Goal: Information Seeking & Learning: Learn about a topic

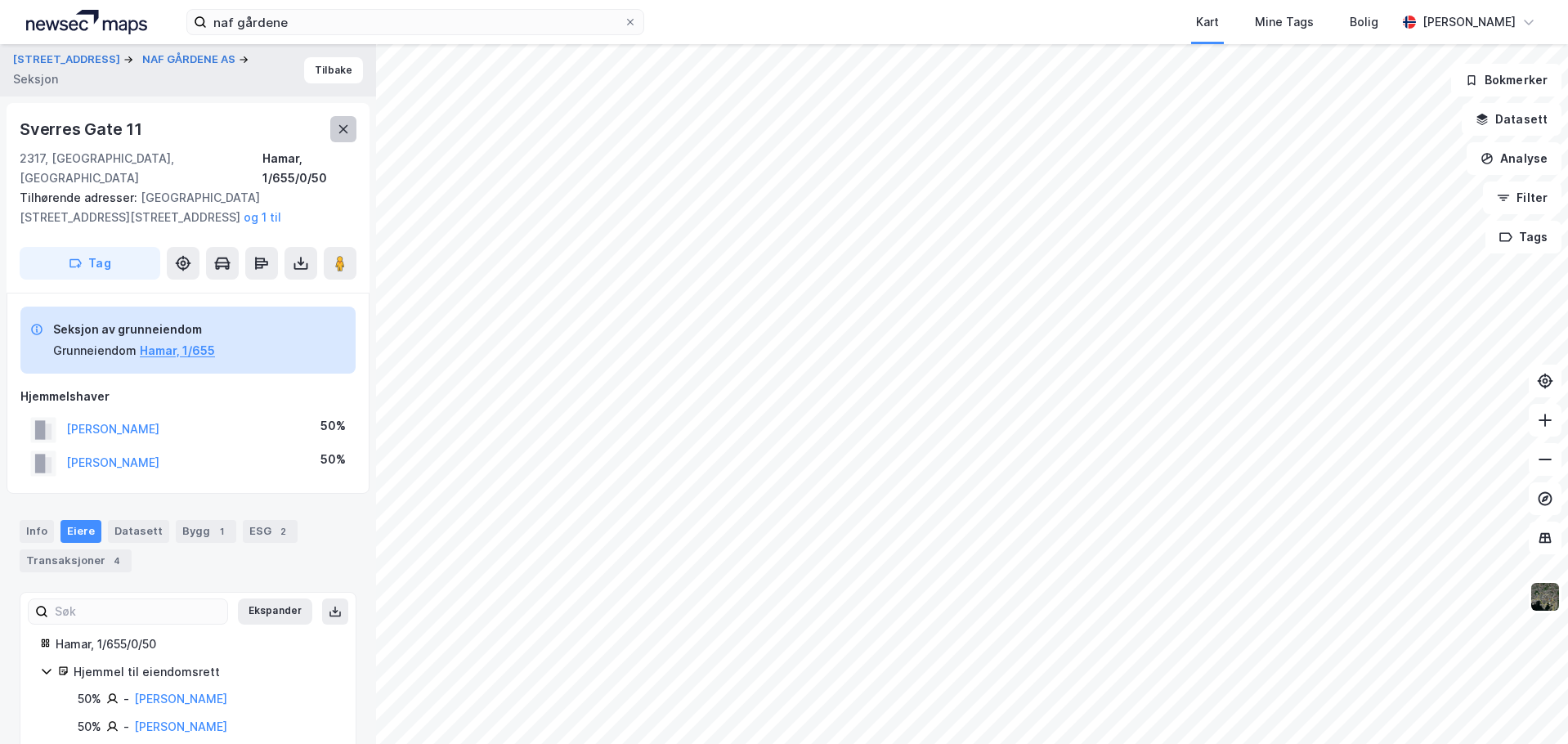
click at [336, 137] on button at bounding box center [343, 129] width 26 height 26
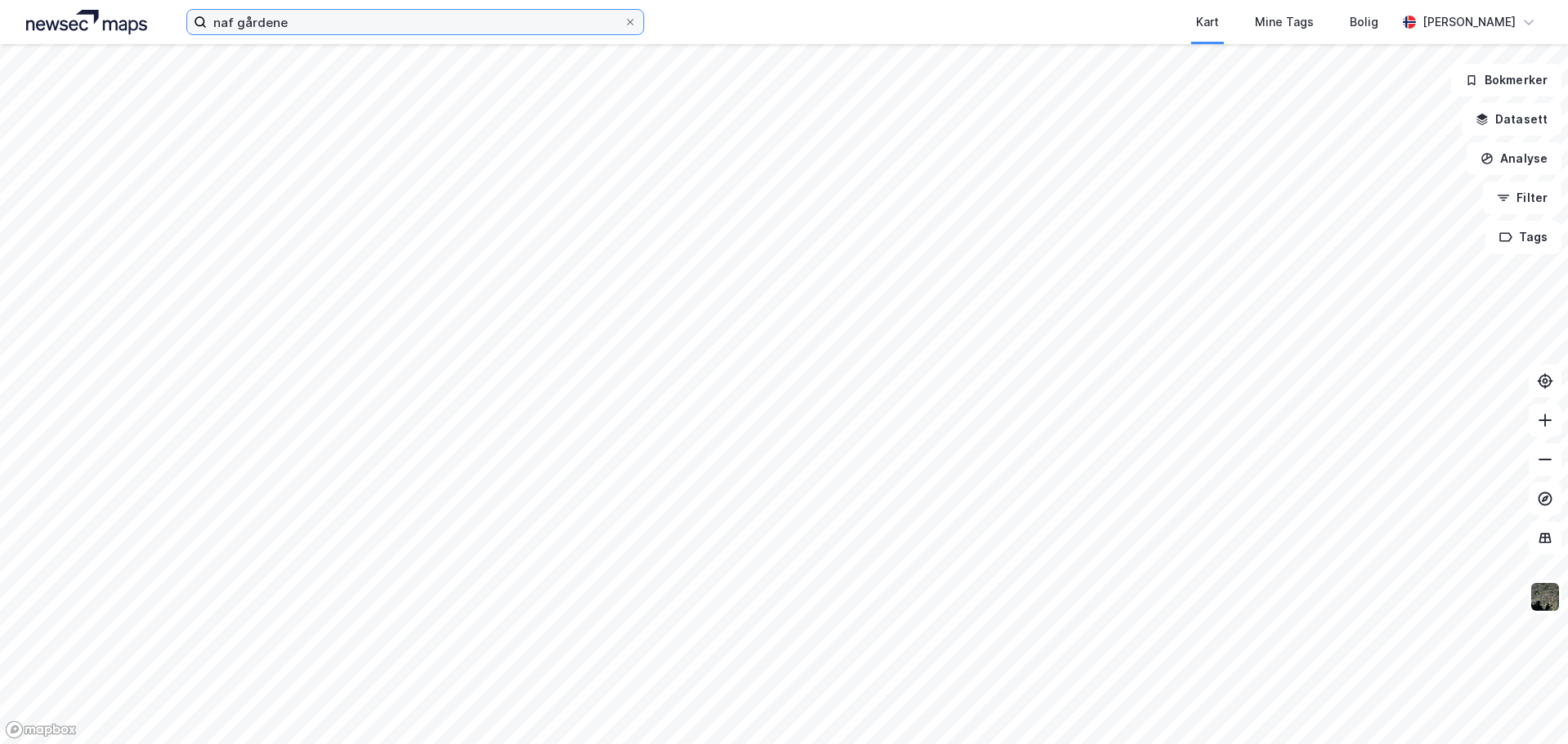
click at [412, 25] on input "naf gårdene" at bounding box center [415, 21] width 417 height 24
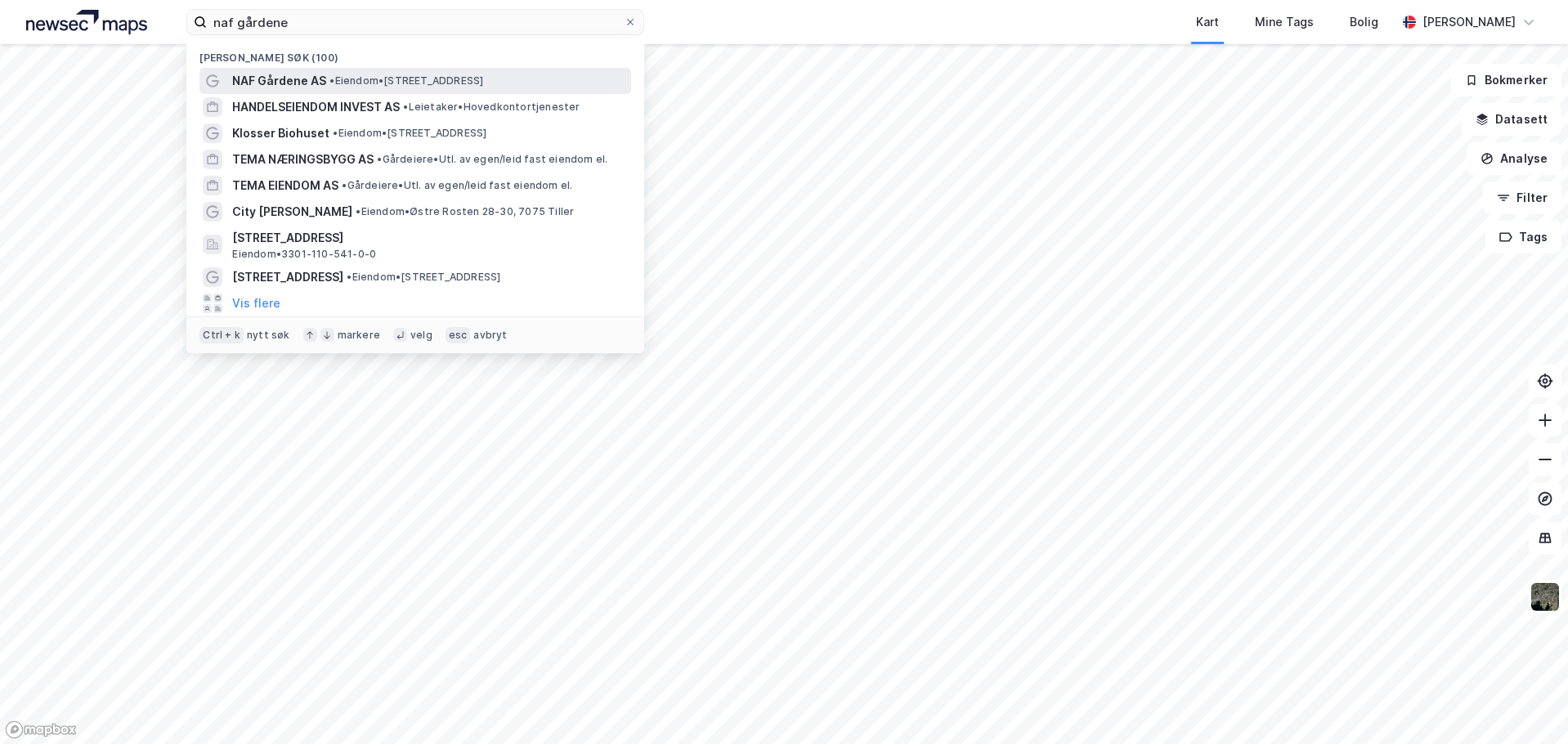
click at [295, 82] on span "NAF Gårdene AS" at bounding box center [278, 80] width 94 height 20
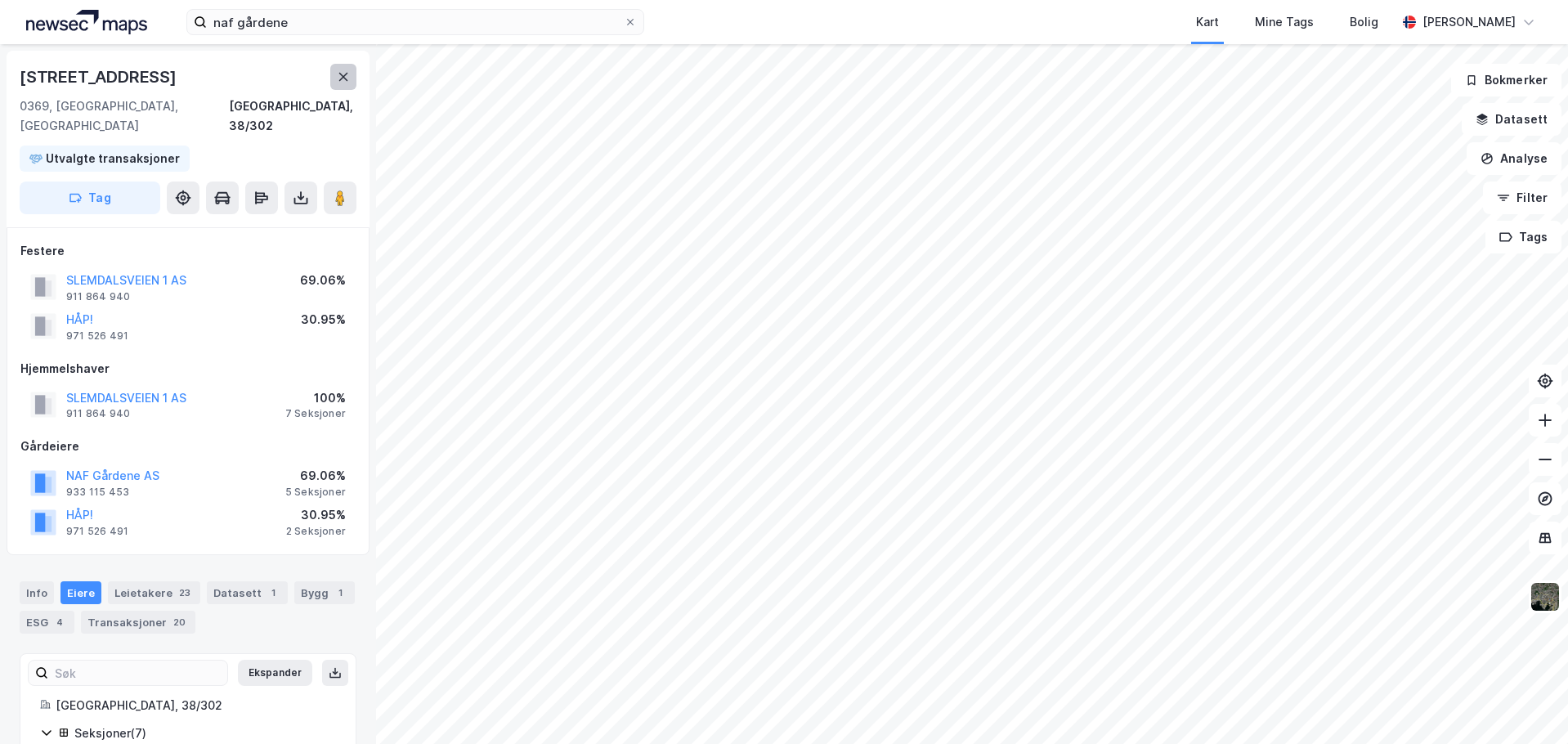
click at [338, 82] on icon at bounding box center [343, 77] width 13 height 13
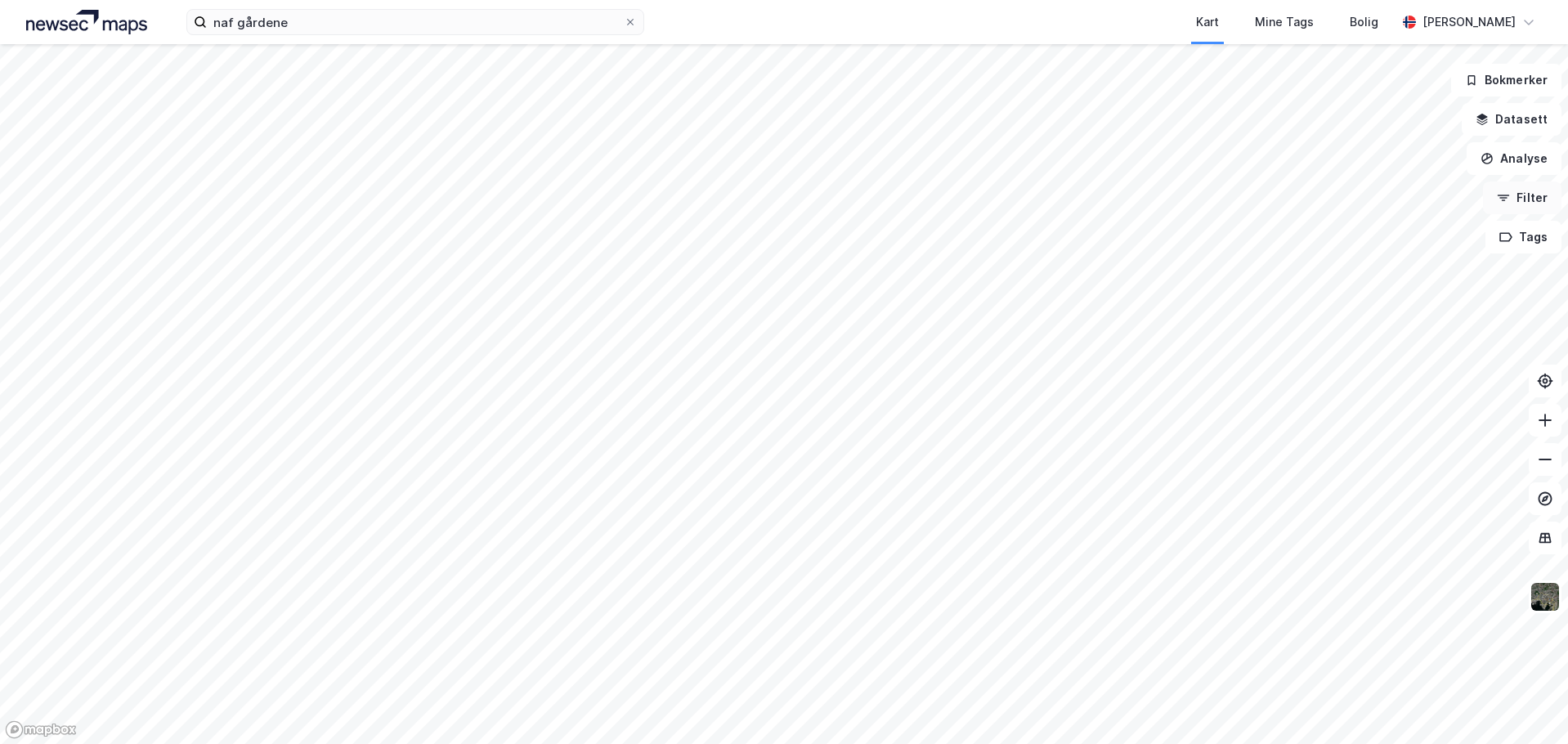
click at [1533, 204] on button "Filter" at bounding box center [1522, 197] width 78 height 33
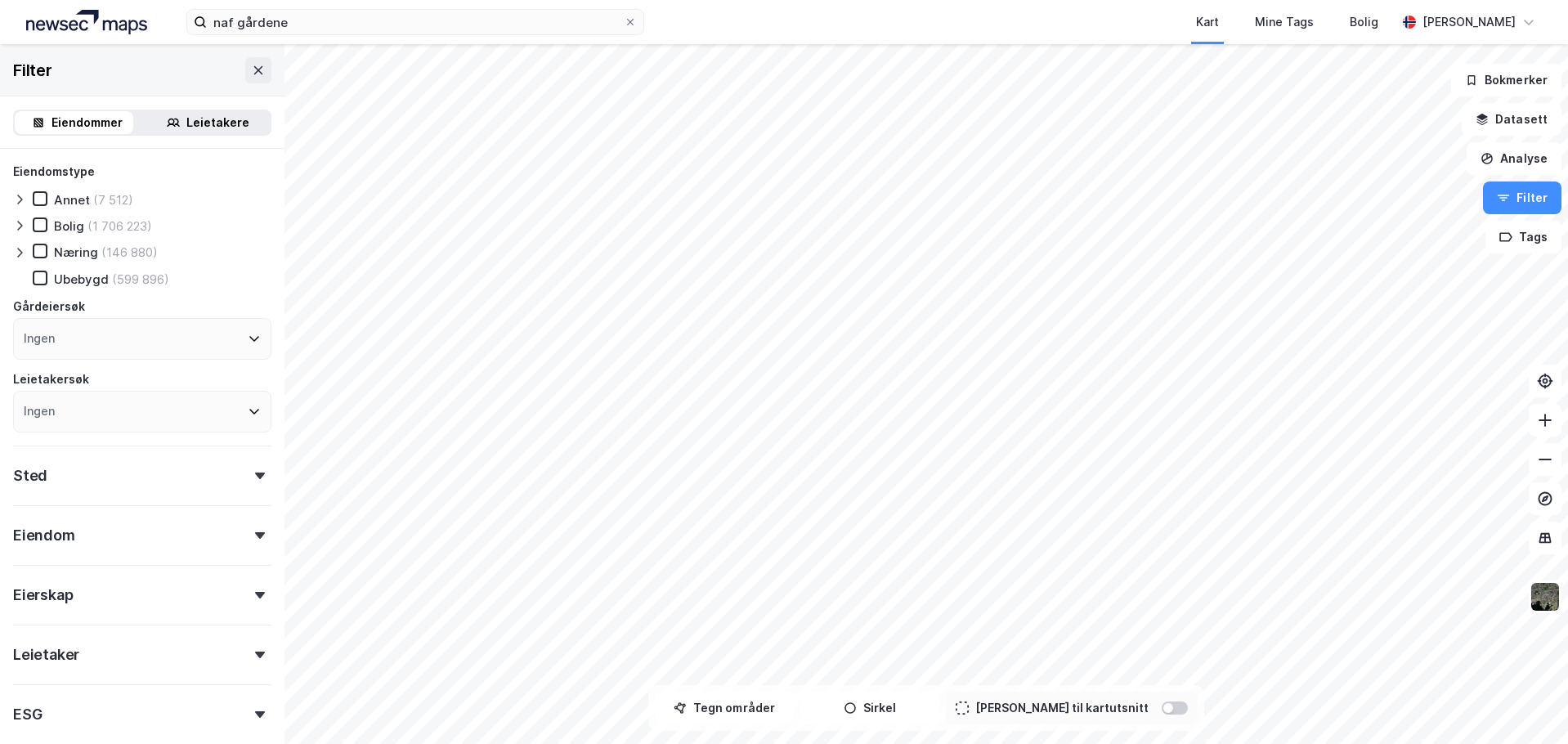
click at [82, 329] on div "Ingen" at bounding box center [142, 338] width 258 height 42
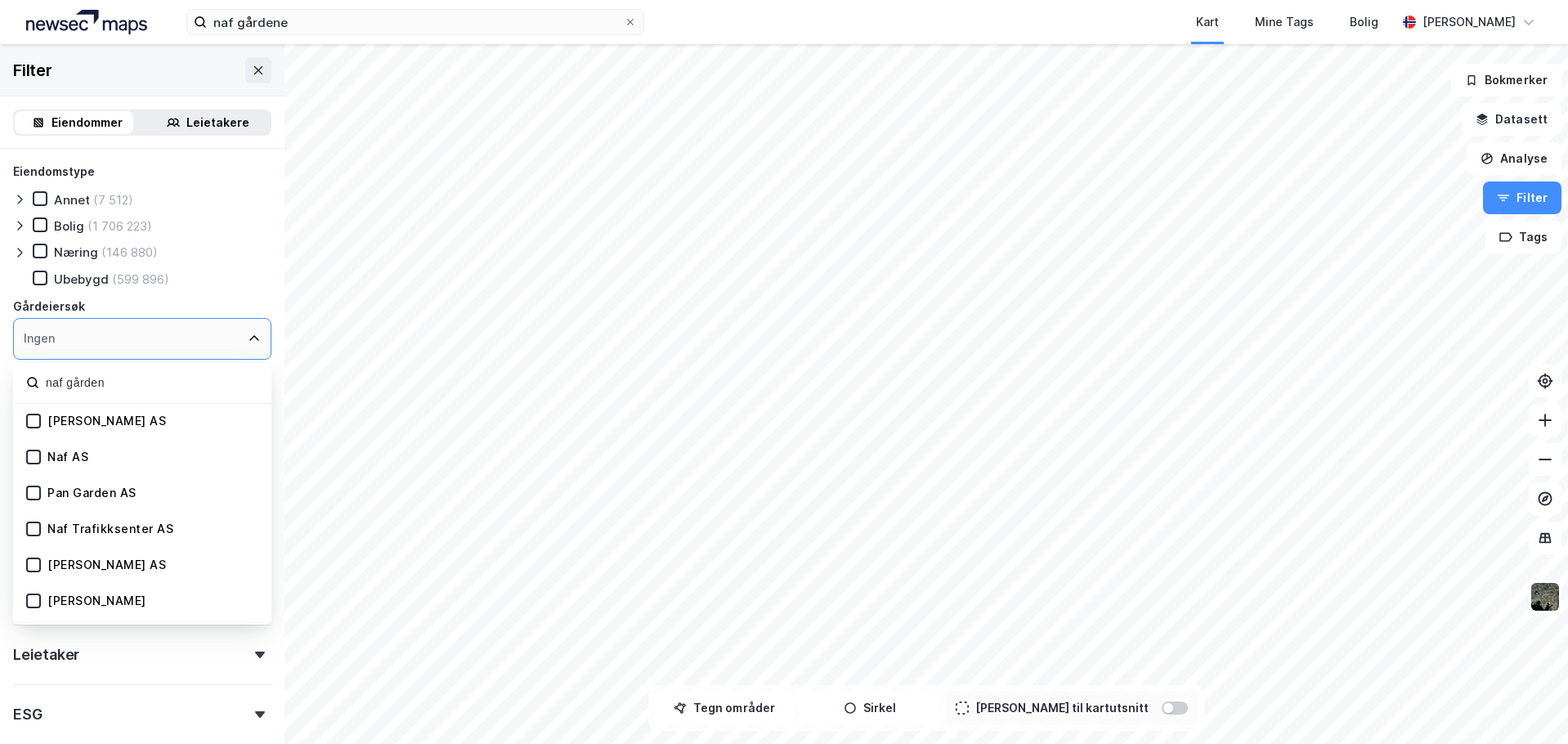
type input "naf gården"
click at [100, 423] on div "[PERSON_NAME] AS" at bounding box center [107, 422] width 119 height 16
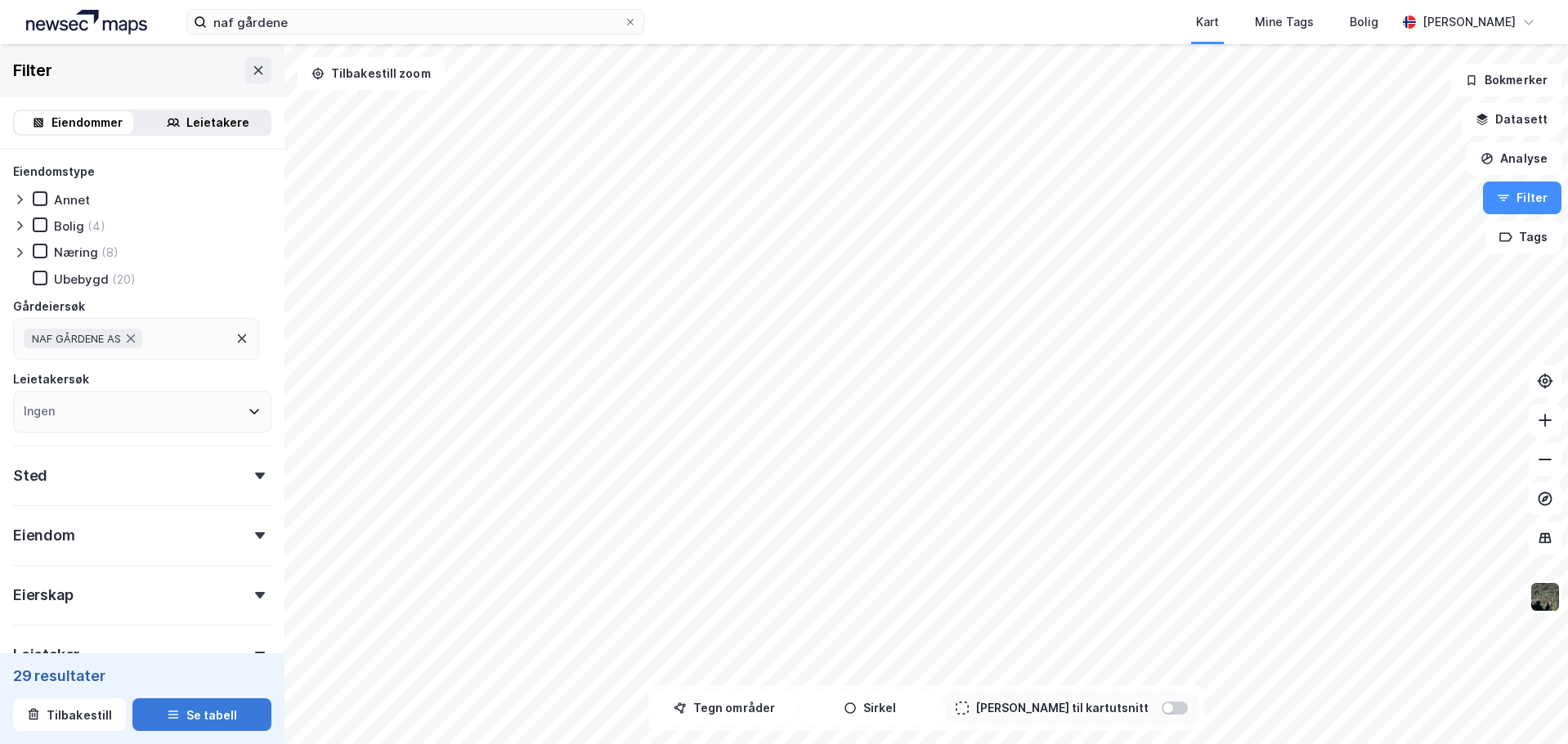
click at [186, 713] on button "Se tabell" at bounding box center [202, 714] width 139 height 33
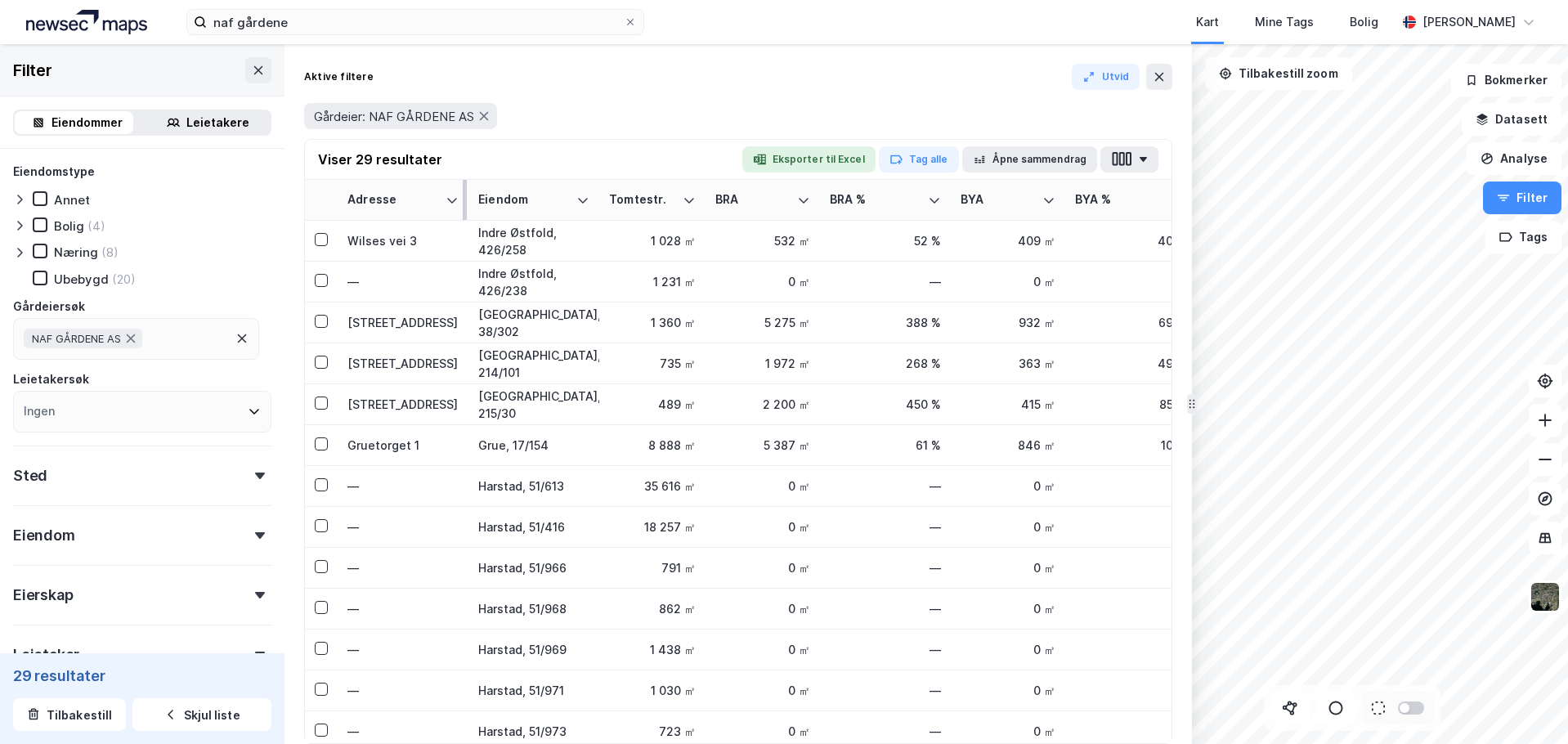
click at [381, 202] on div "Adresse" at bounding box center [393, 200] width 92 height 16
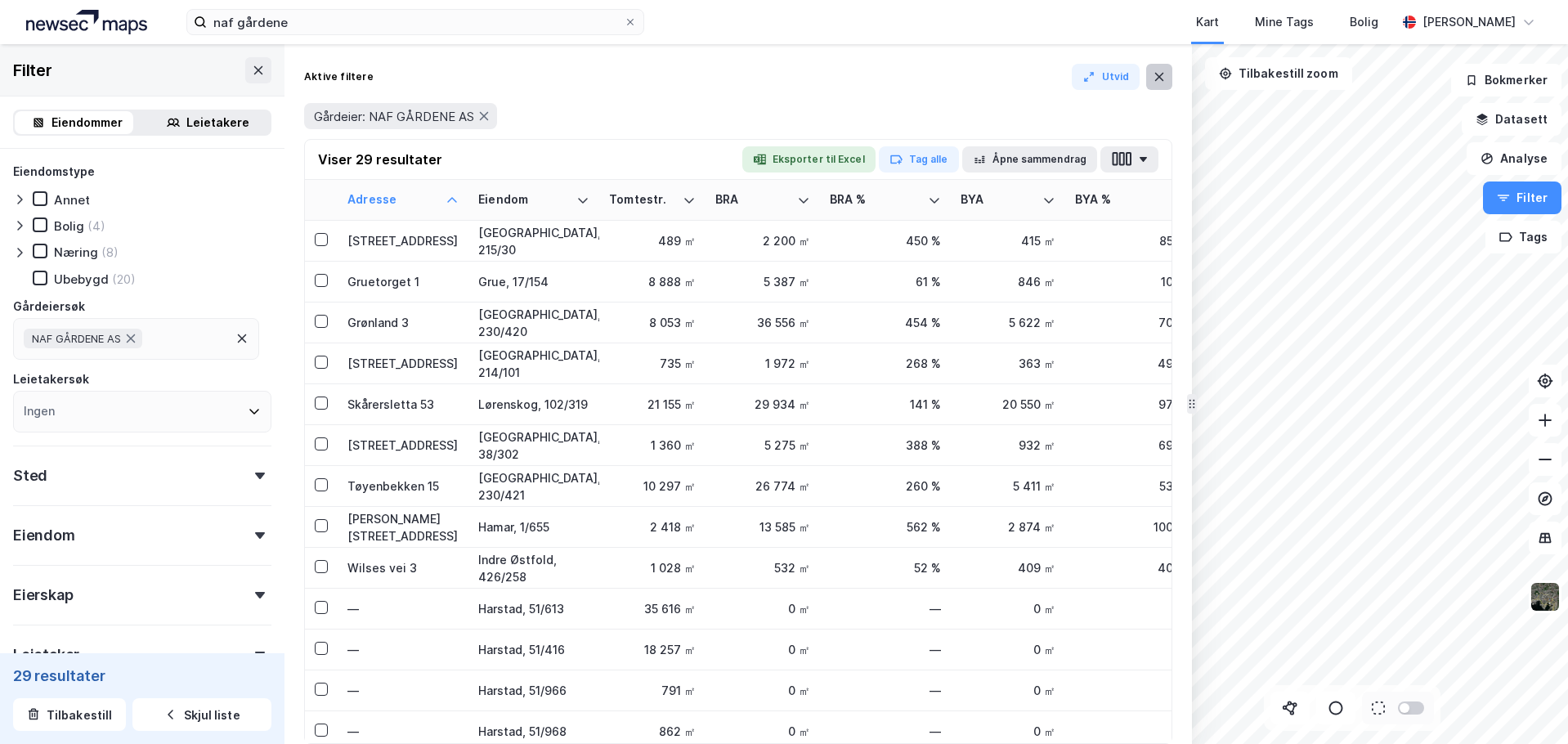
click at [1160, 79] on icon at bounding box center [1160, 77] width 9 height 8
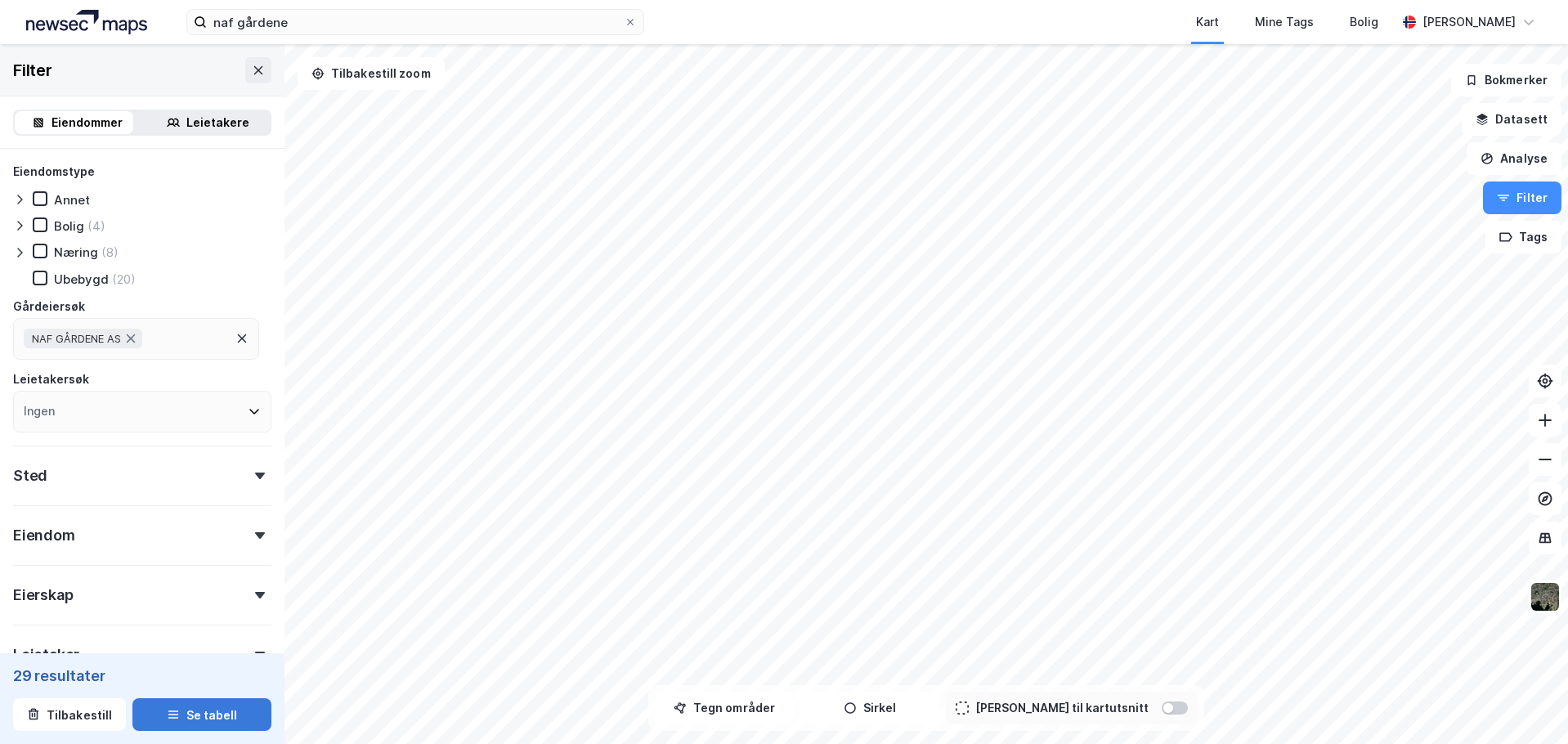
click at [186, 715] on button "Se tabell" at bounding box center [202, 714] width 139 height 33
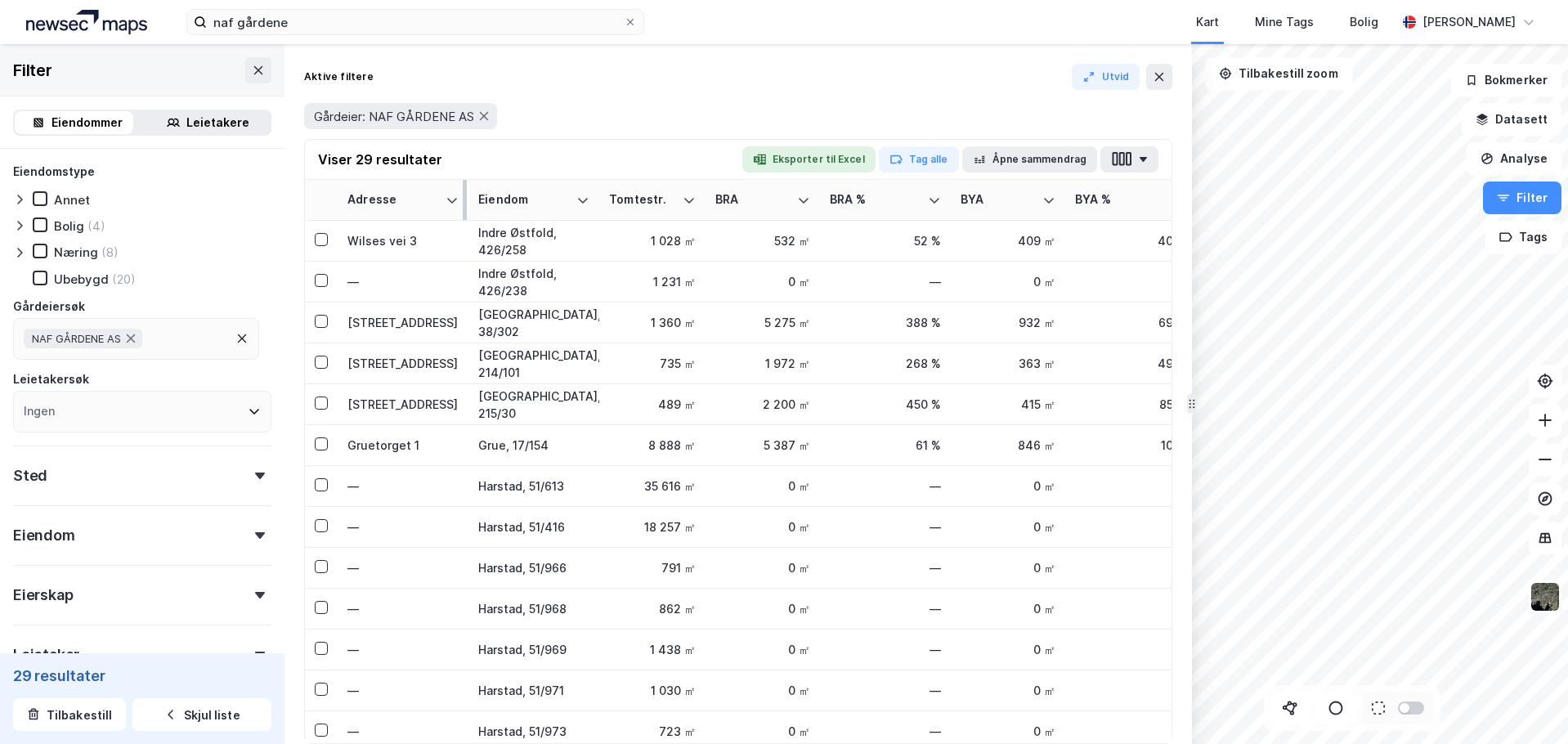
click at [407, 187] on th "Adresse" at bounding box center [403, 200] width 131 height 41
click at [407, 193] on div "Adresse" at bounding box center [393, 200] width 92 height 16
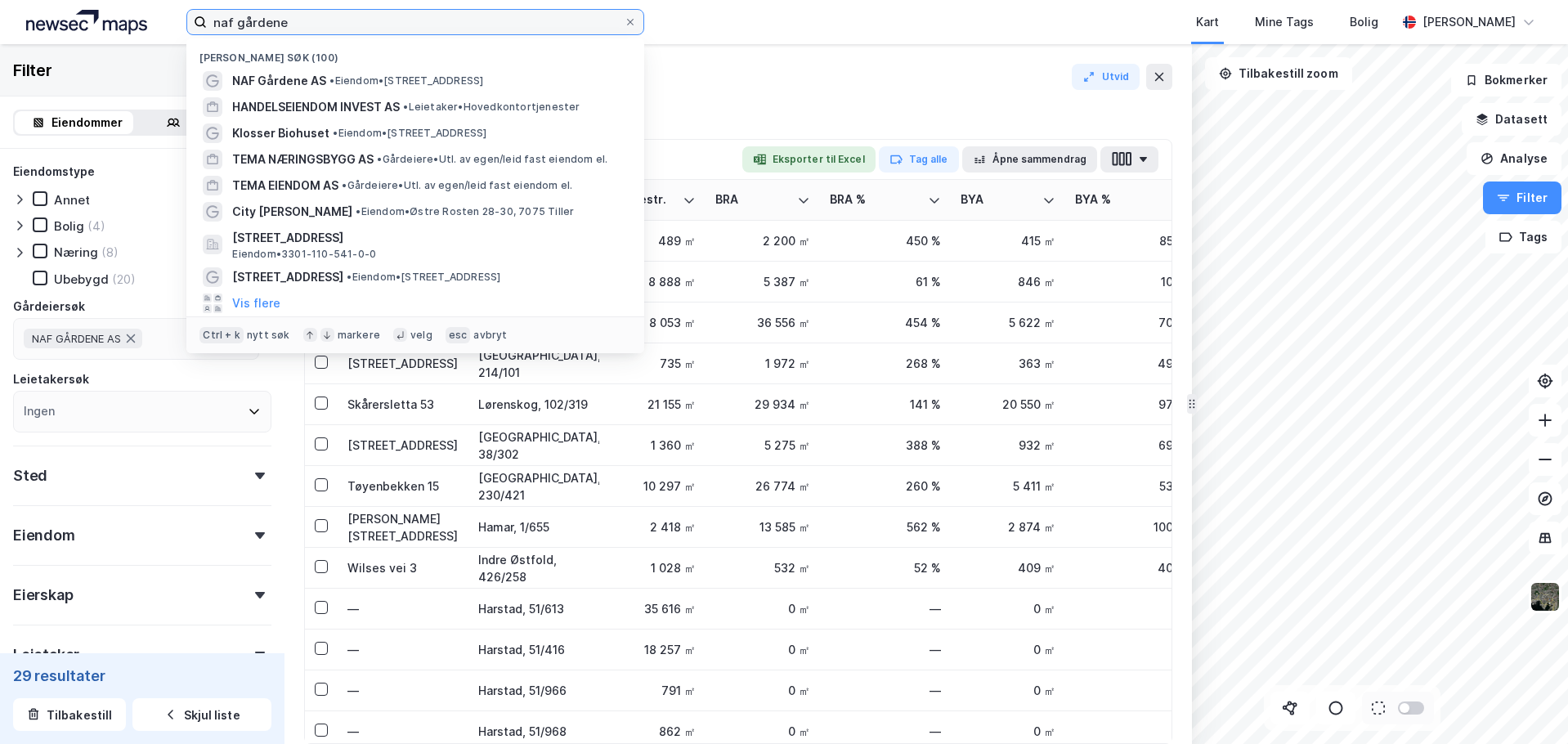
click at [311, 22] on input "naf gårdene" at bounding box center [415, 21] width 417 height 24
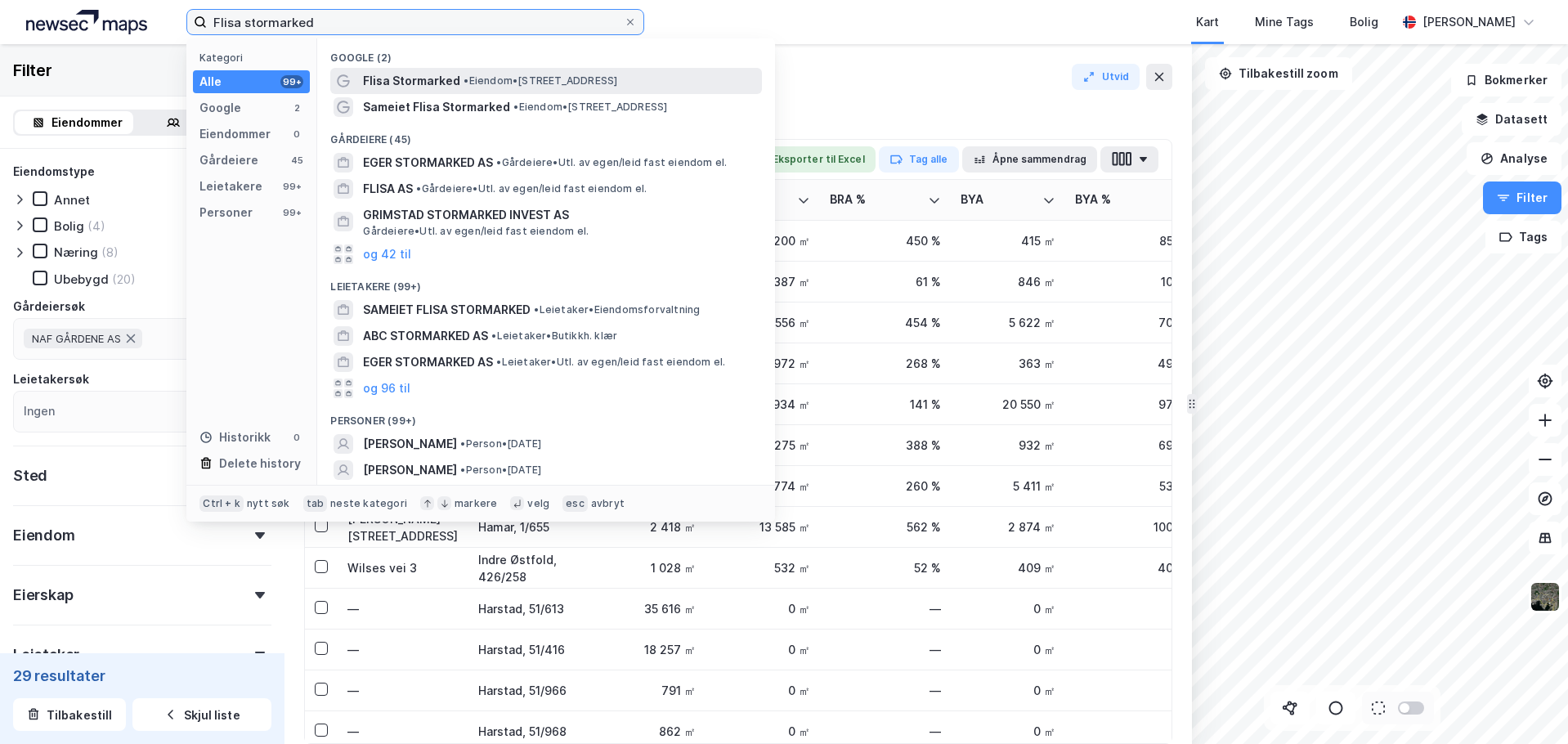
type input "Flisa stormarked"
click at [415, 80] on span "Flisa Stormarked" at bounding box center [411, 80] width 97 height 20
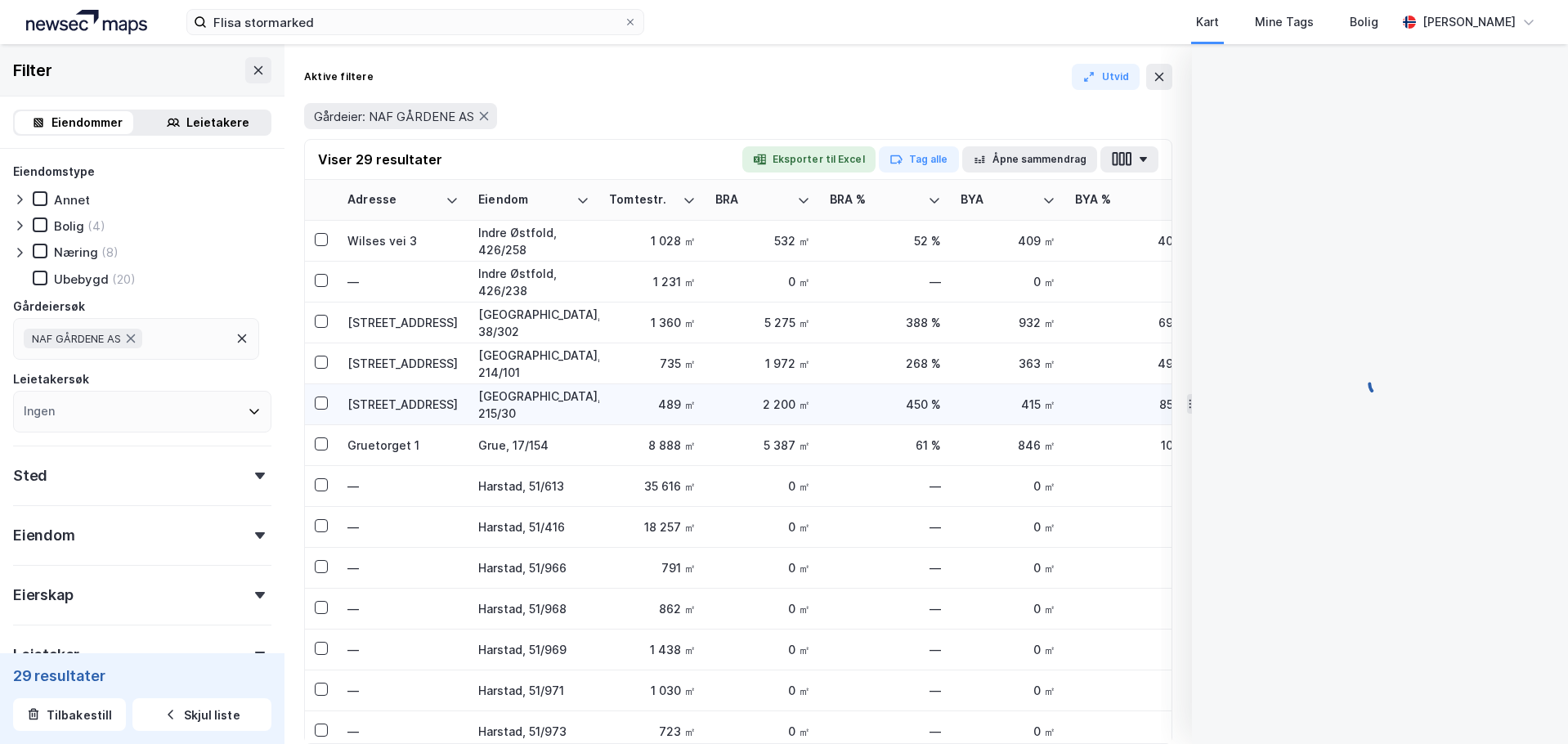
scroll to position [1, 0]
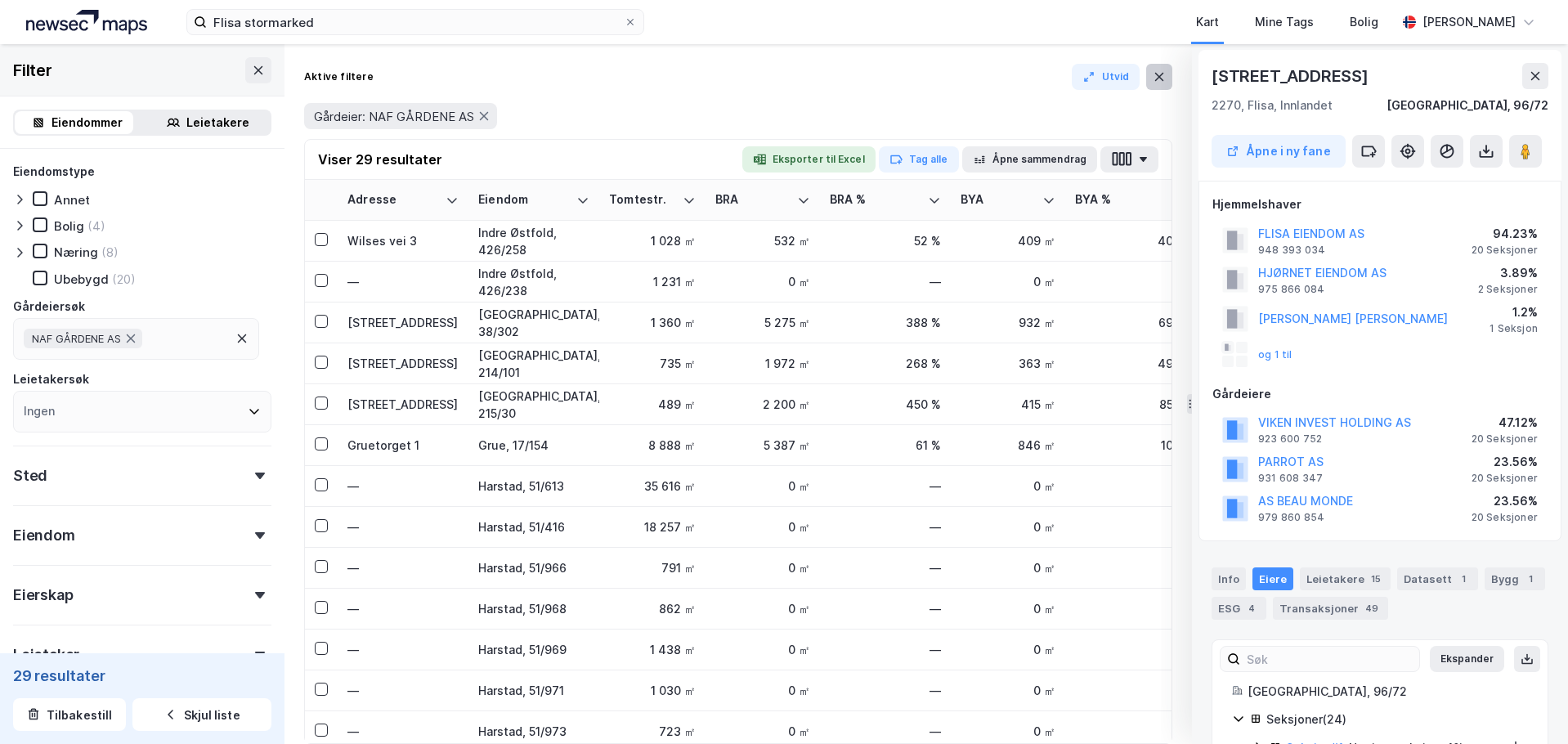
click at [1155, 74] on icon at bounding box center [1160, 77] width 9 height 8
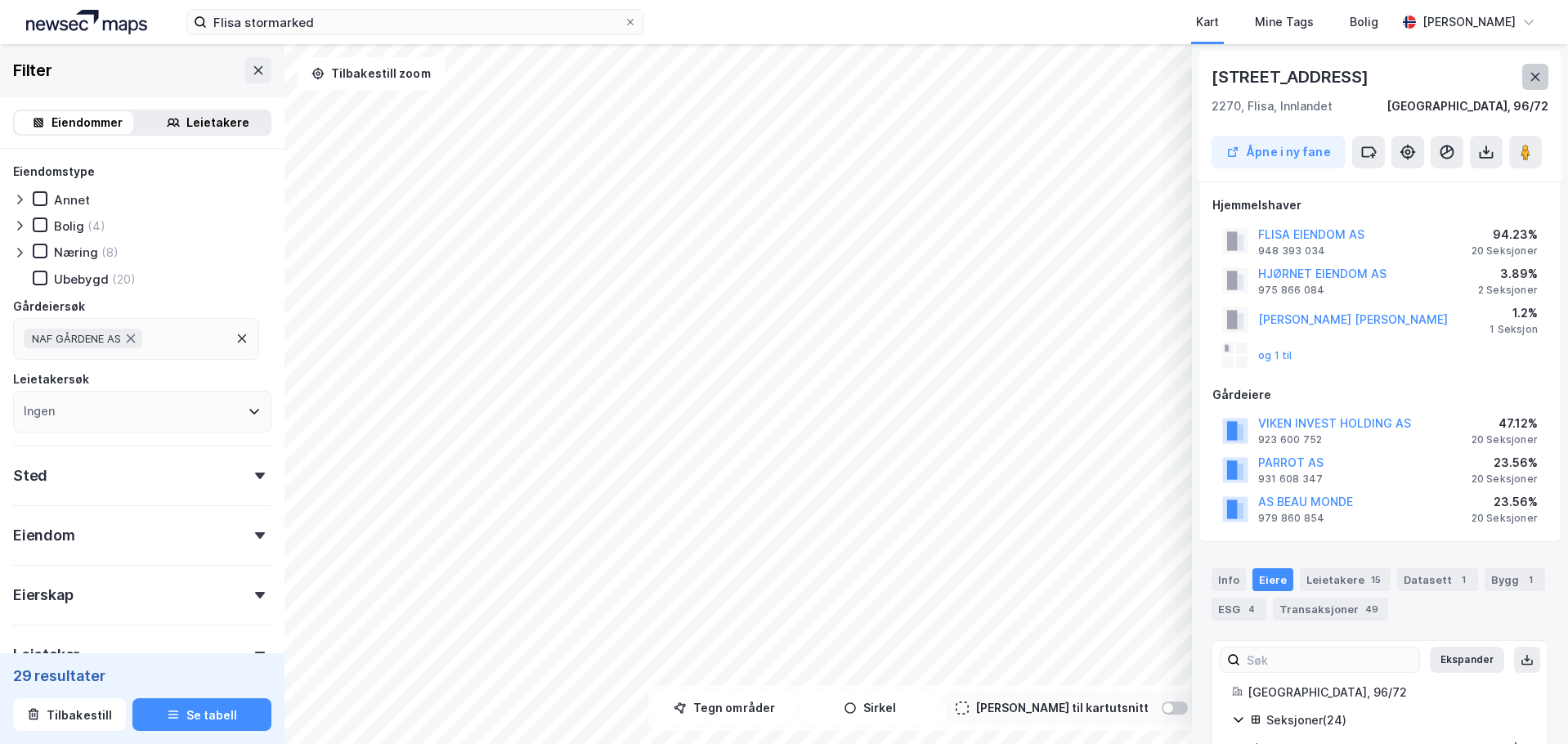
click at [1535, 76] on icon at bounding box center [1535, 77] width 9 height 8
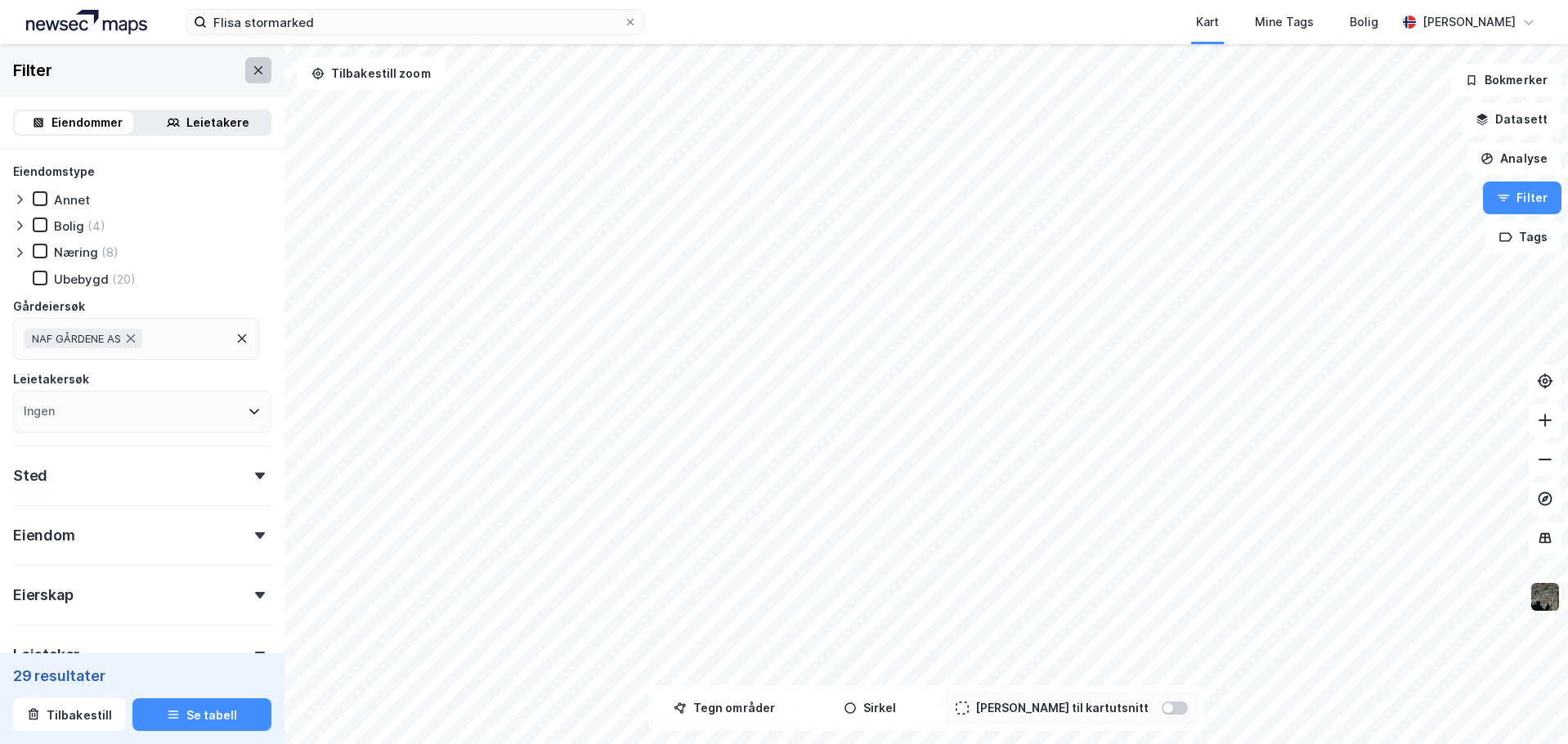
click at [251, 71] on icon at bounding box center [258, 70] width 13 height 13
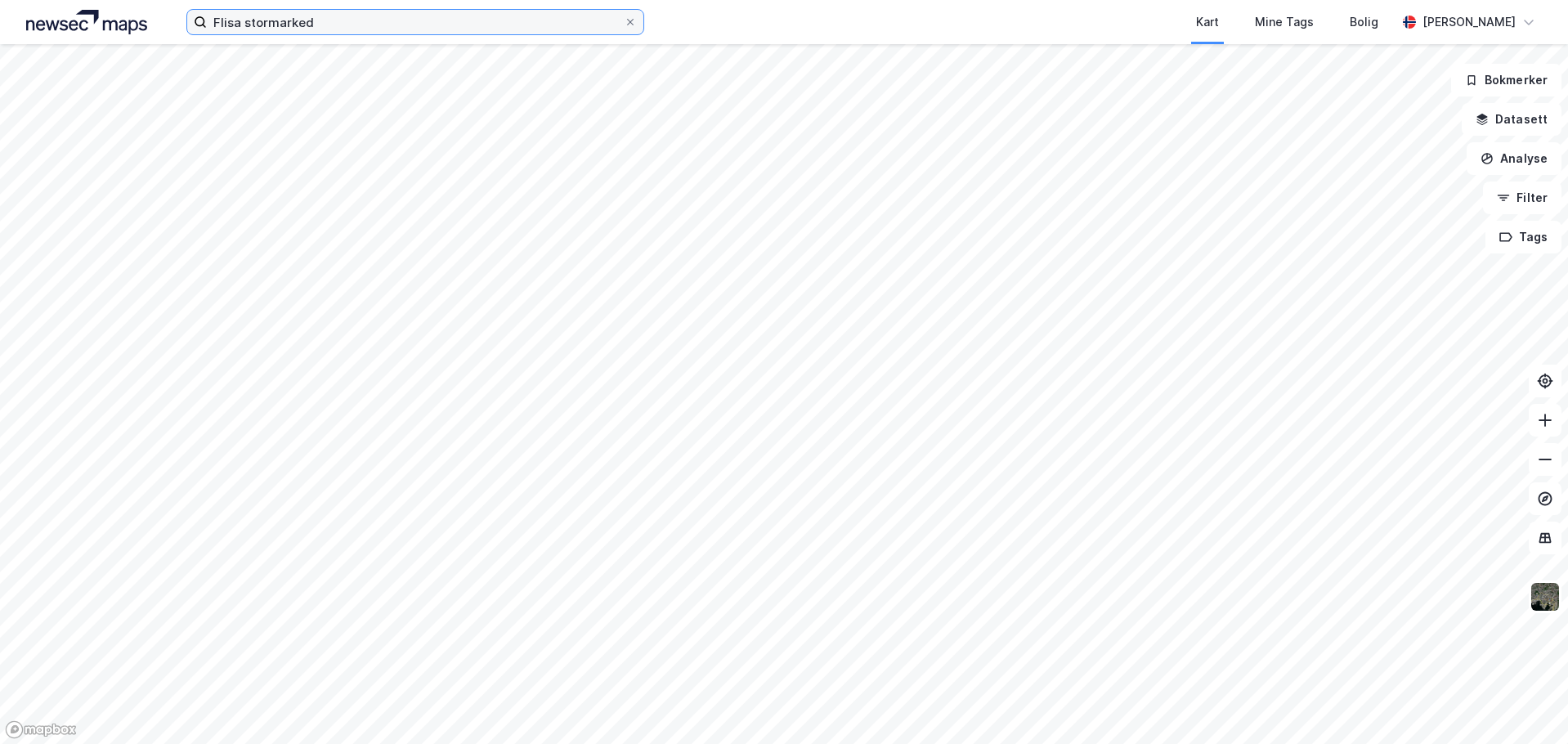
click at [317, 22] on input "Flisa stormarked" at bounding box center [415, 21] width 417 height 24
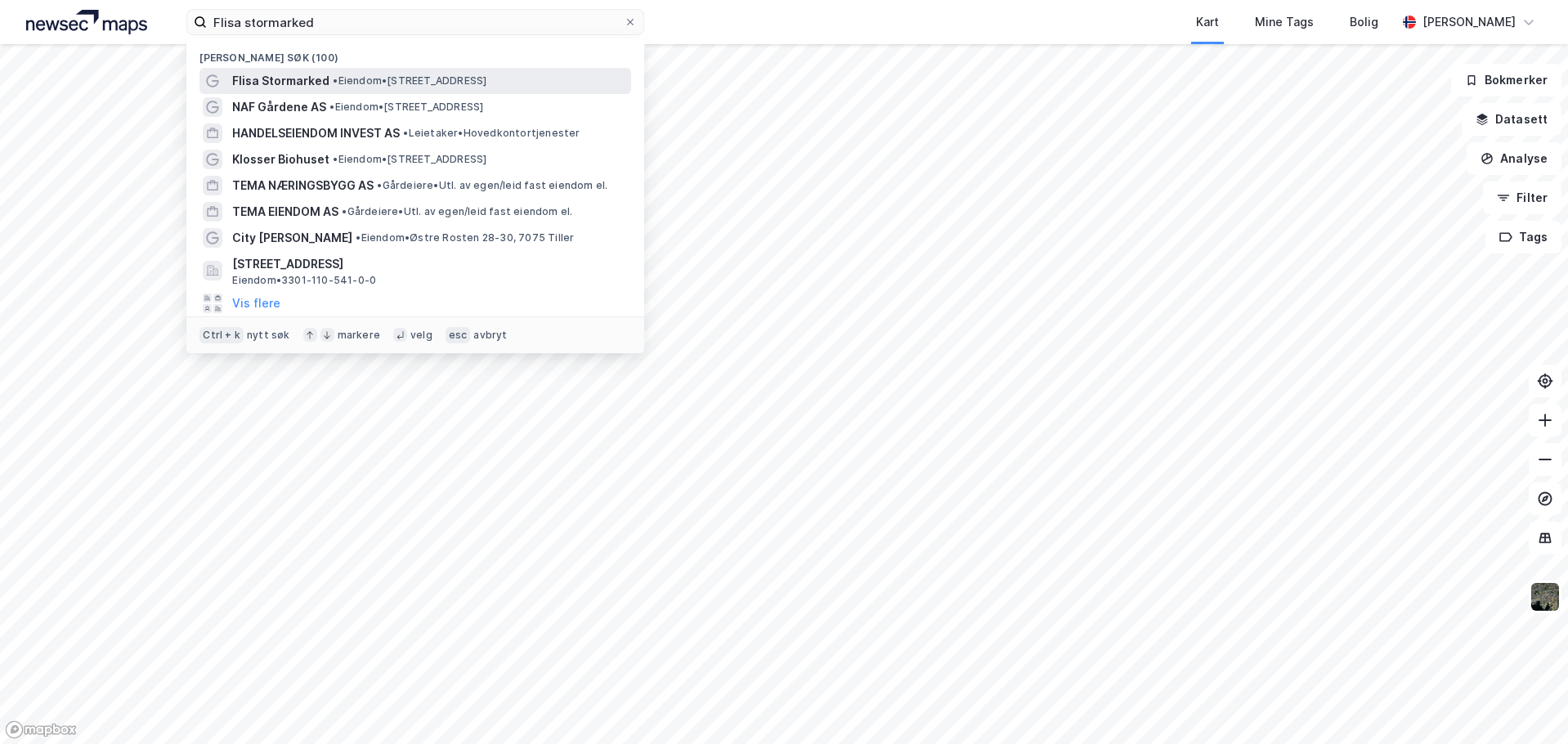
click at [334, 79] on span "•" at bounding box center [335, 80] width 5 height 12
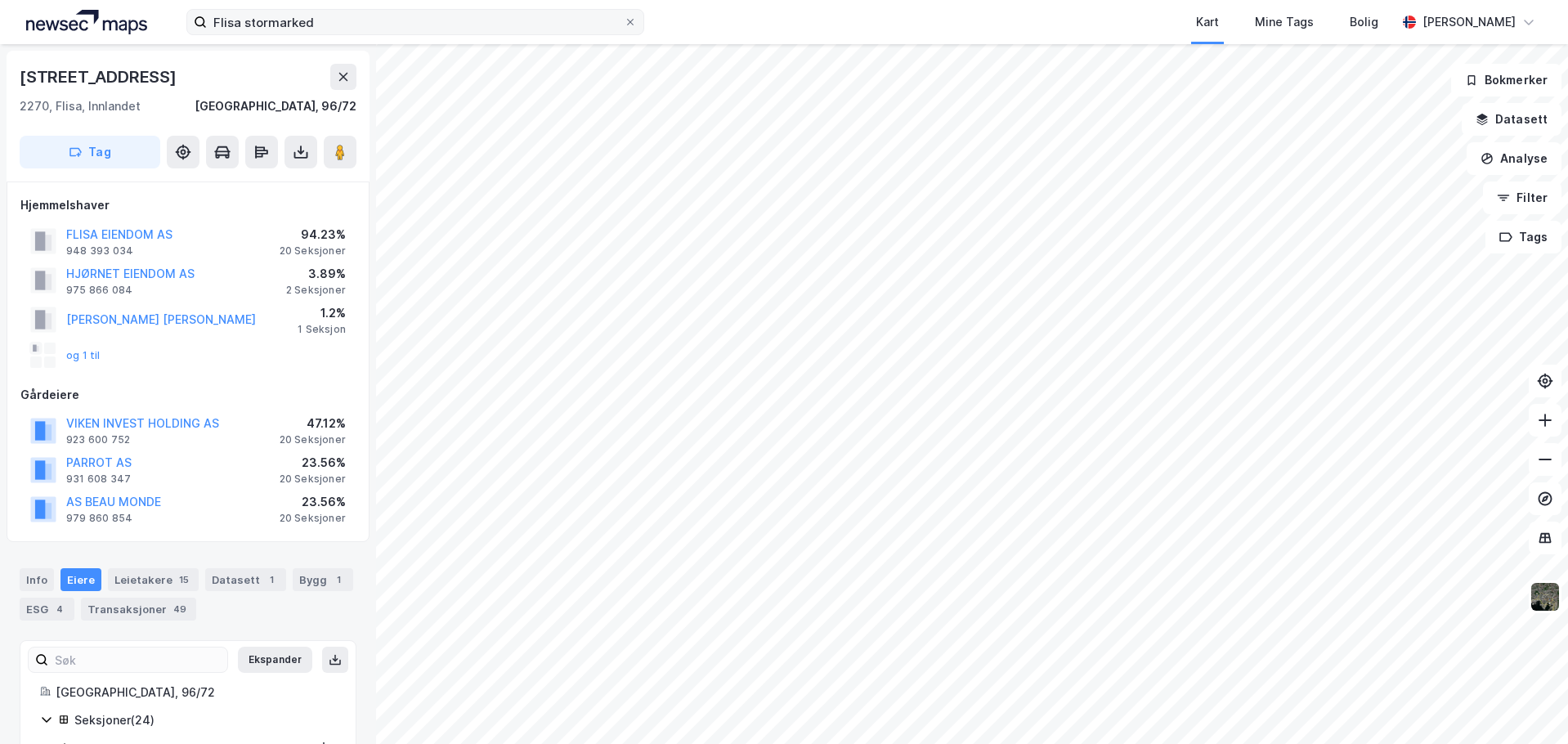
click at [640, 20] on label "Flisa stormarked" at bounding box center [415, 22] width 458 height 26
click at [623, 20] on input "Flisa stormarked" at bounding box center [415, 21] width 417 height 24
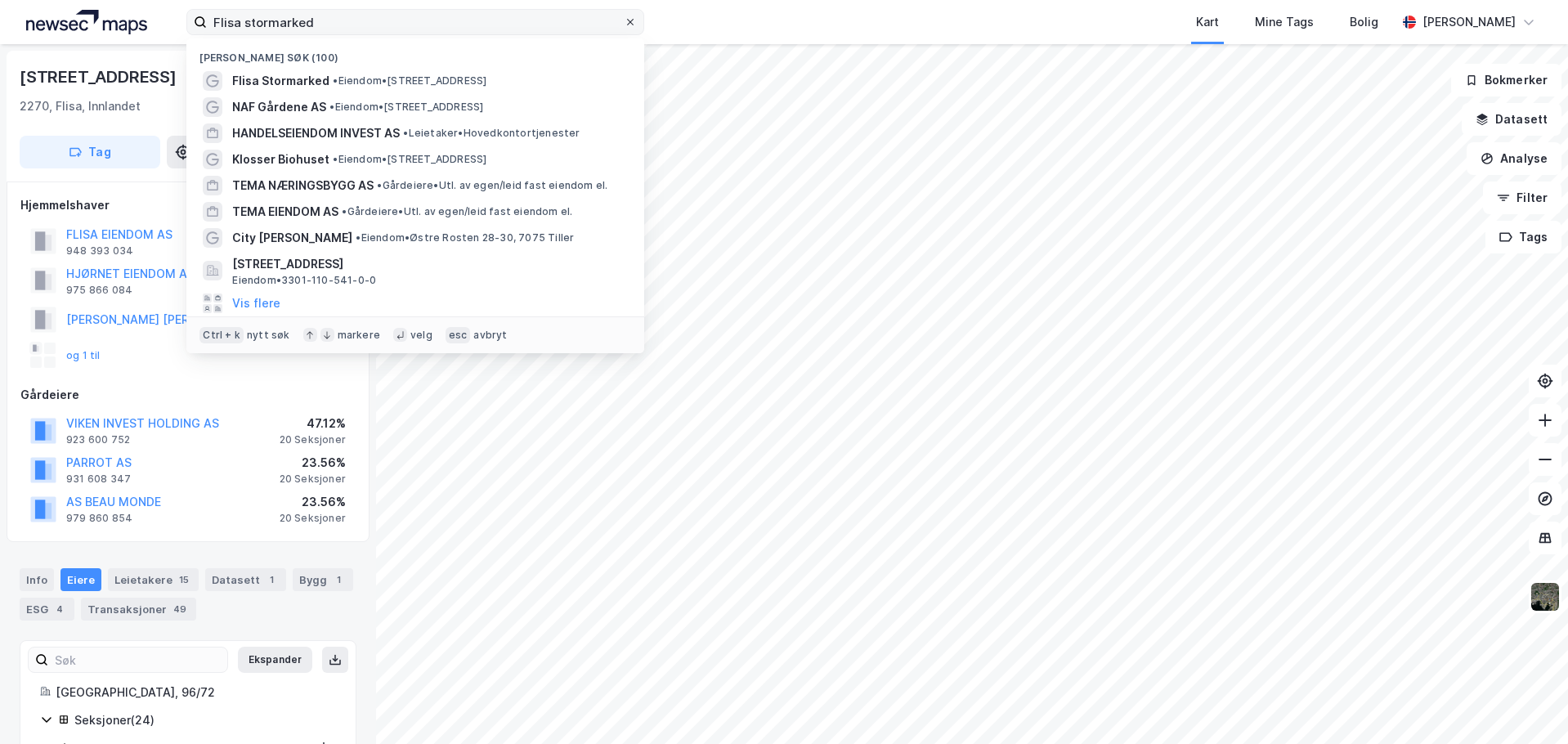
click at [626, 19] on icon at bounding box center [630, 21] width 9 height 9
click at [623, 19] on input "Flisa stormarked" at bounding box center [415, 21] width 417 height 24
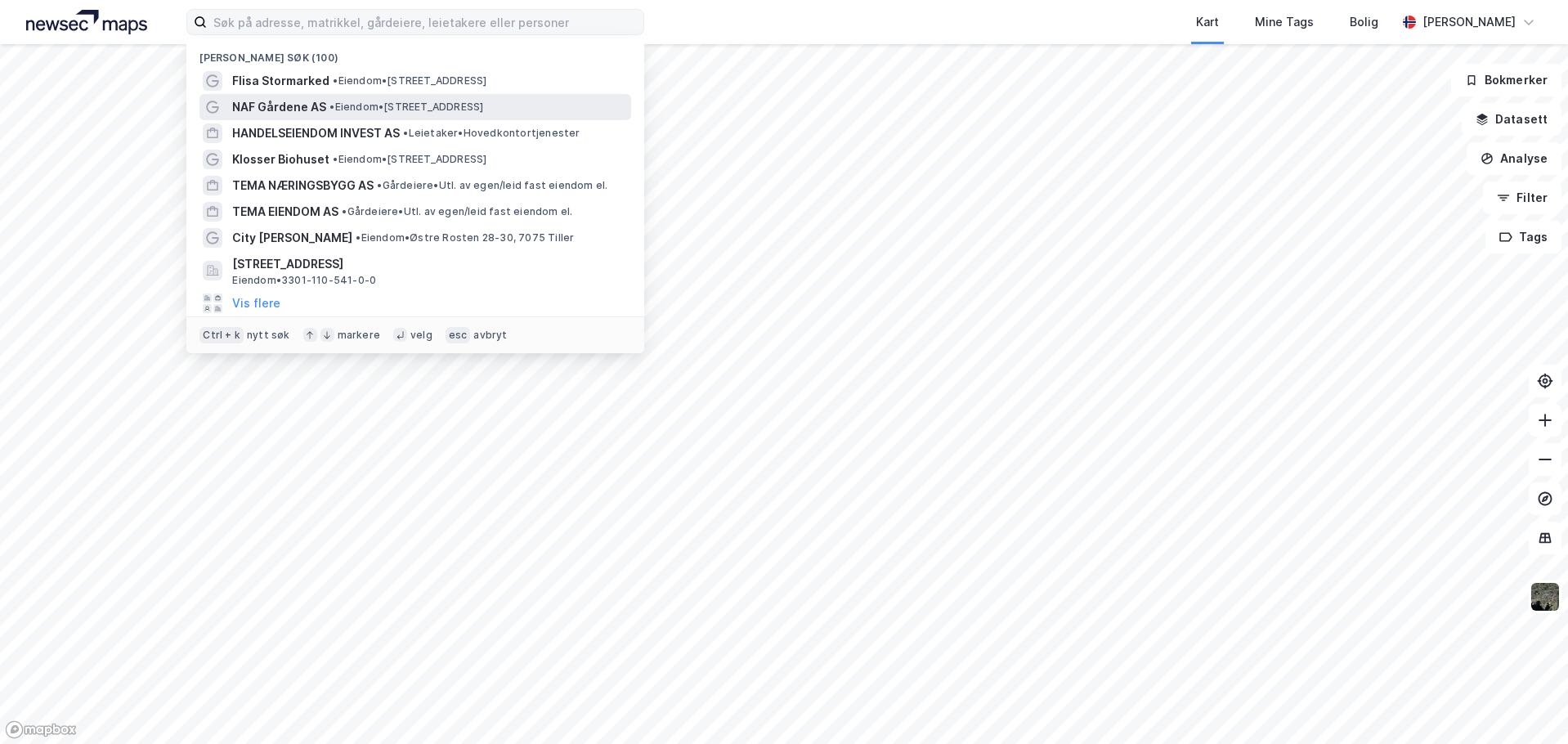
click at [335, 113] on span "• Eiendom • [STREET_ADDRESS]" at bounding box center [406, 107] width 153 height 13
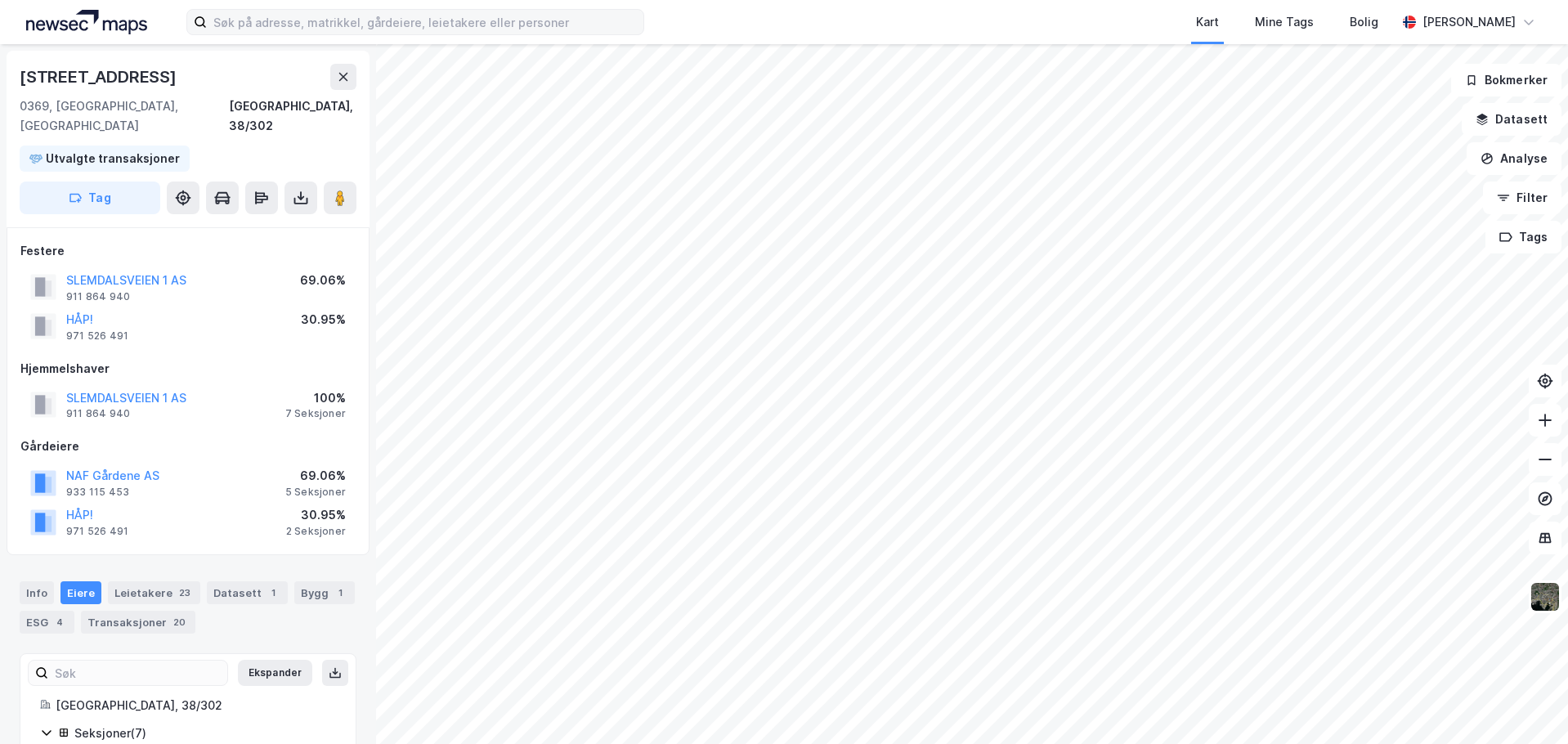
scroll to position [10, 0]
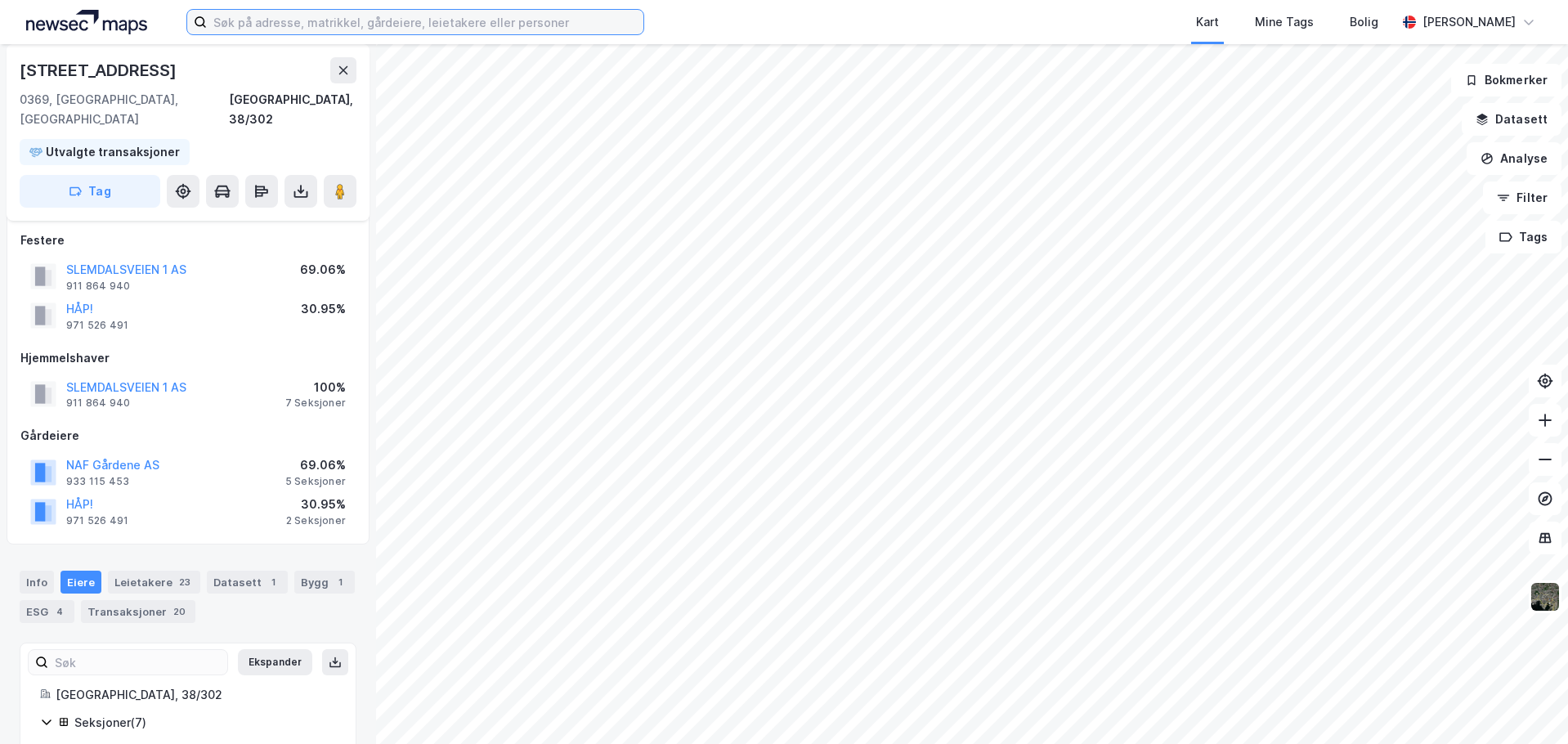
click at [360, 25] on input at bounding box center [424, 21] width 436 height 24
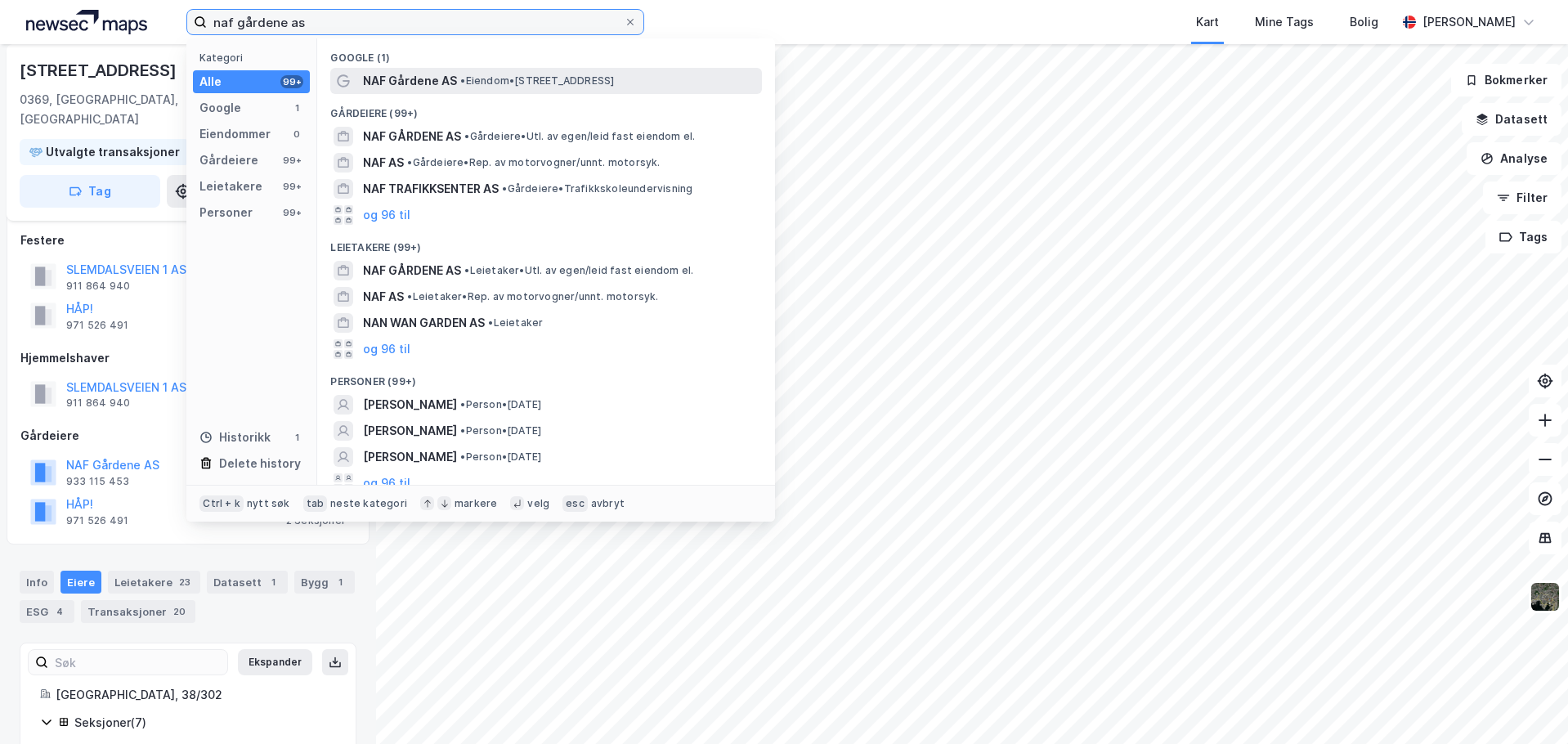
type input "naf gårdene as"
click at [439, 81] on span "NAF Gårdene AS" at bounding box center [409, 80] width 94 height 20
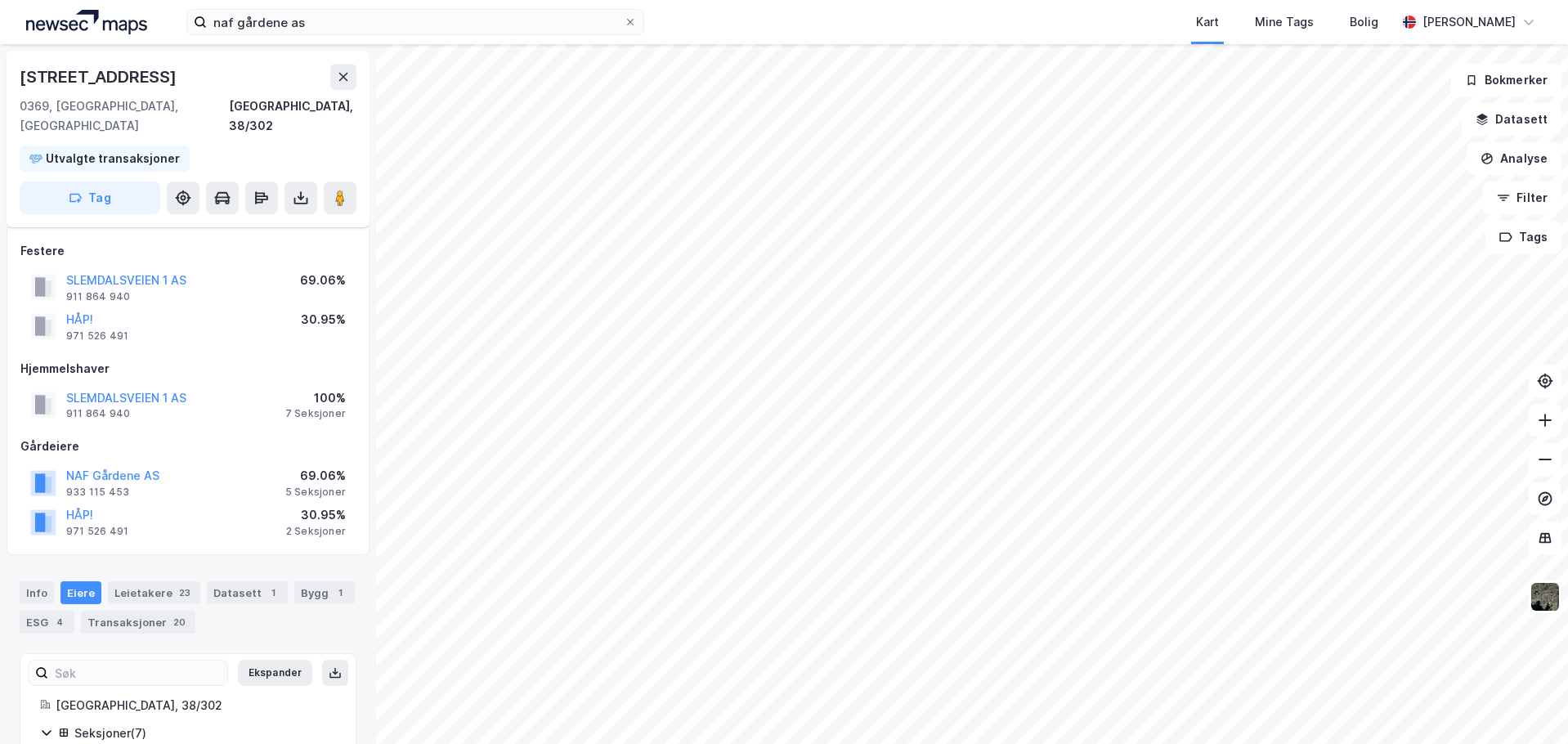
scroll to position [10, 0]
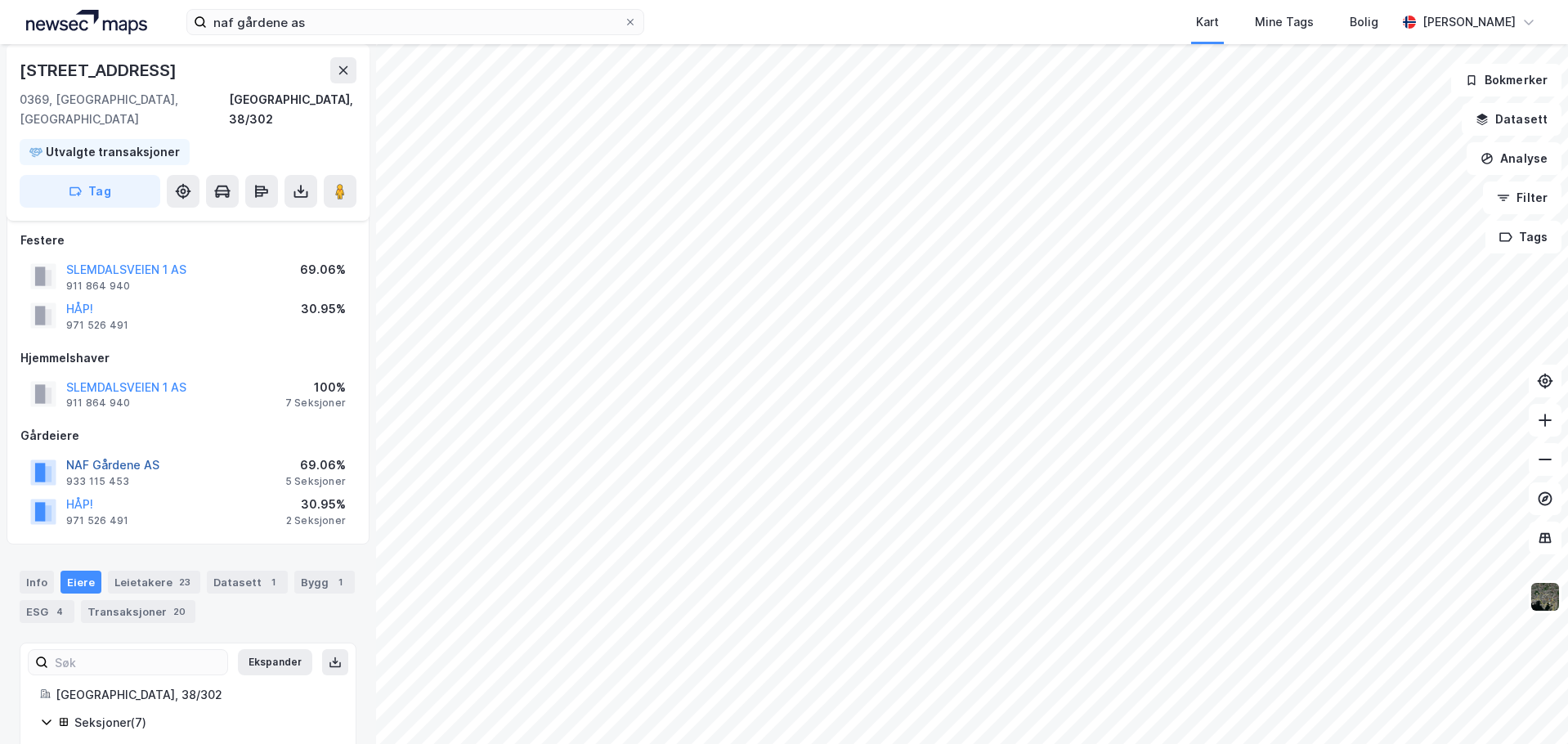
click at [0, 0] on button "NAF Gårdene AS" at bounding box center [0, 0] width 0 height 0
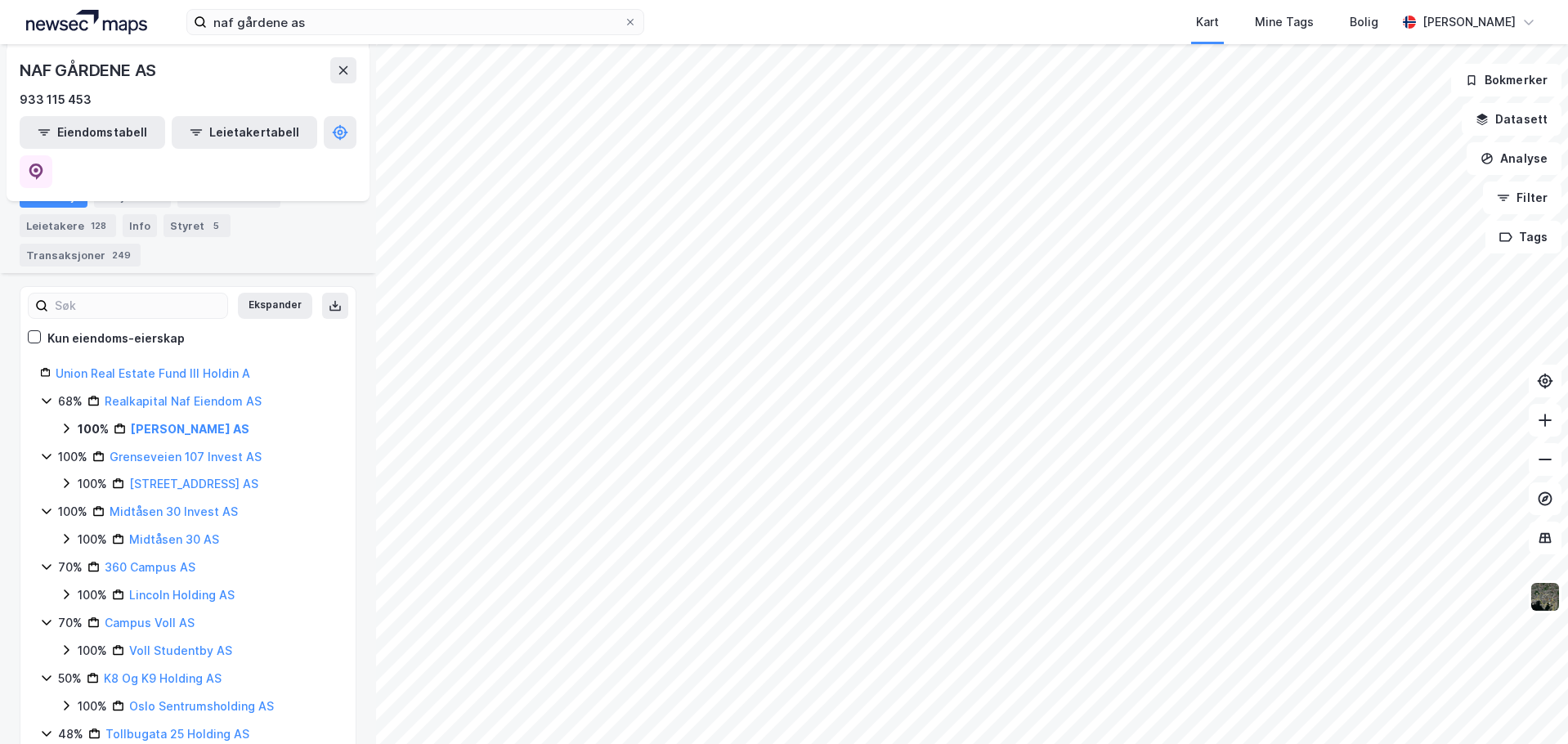
scroll to position [245, 0]
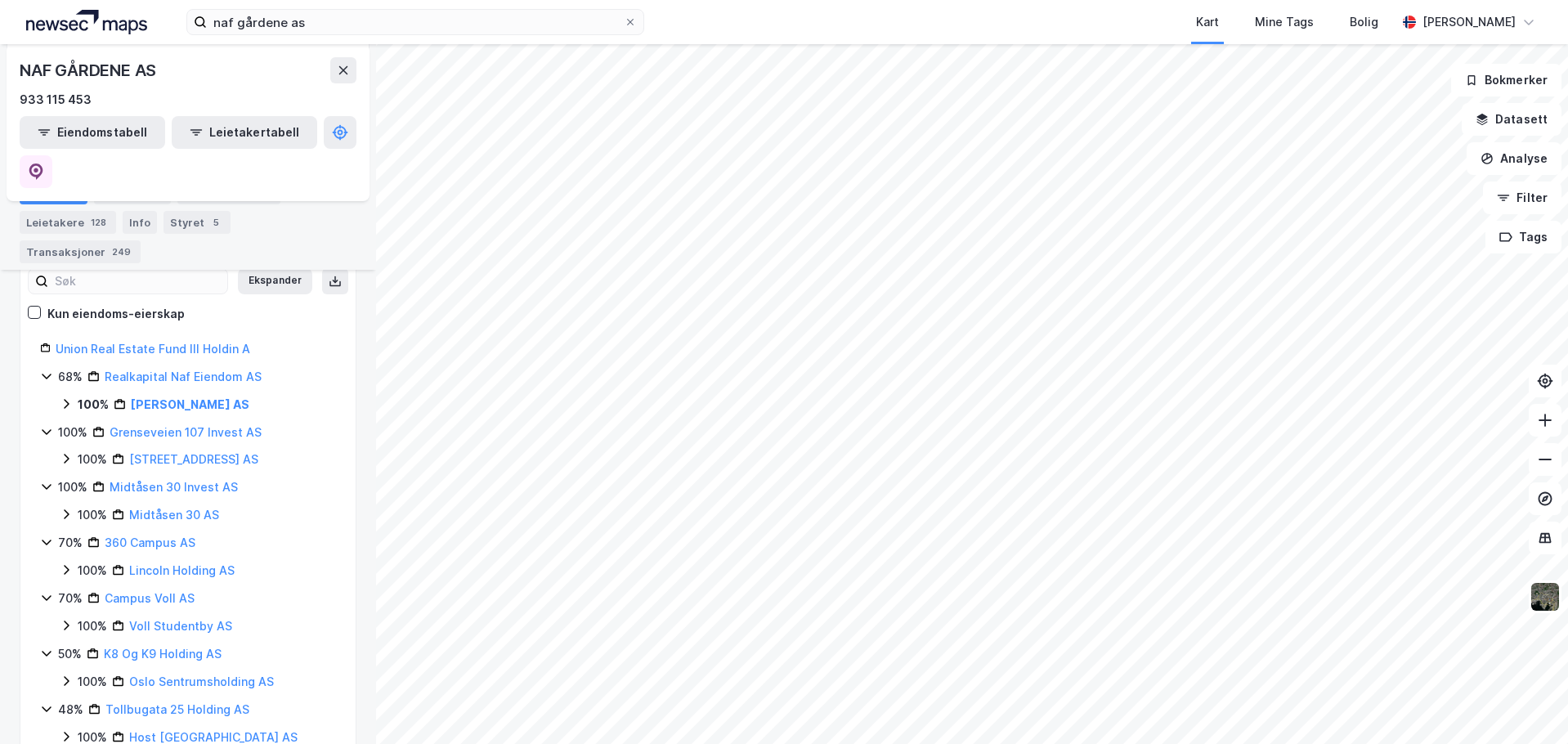
click at [66, 397] on icon at bounding box center [66, 404] width 13 height 13
